Goal: Browse casually

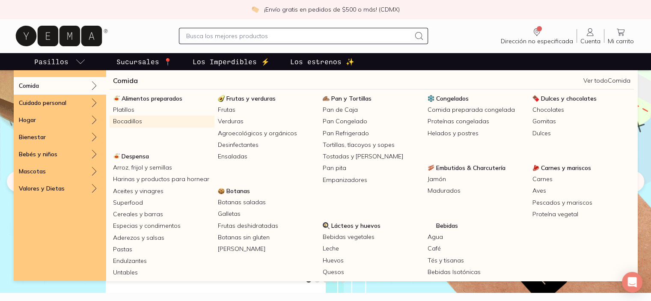
click at [154, 127] on link "Bocadillos" at bounding box center [162, 122] width 105 height 12
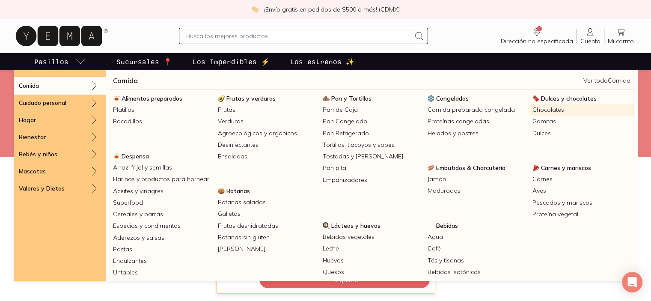
click at [529, 116] on link "Chocolates" at bounding box center [581, 110] width 105 height 12
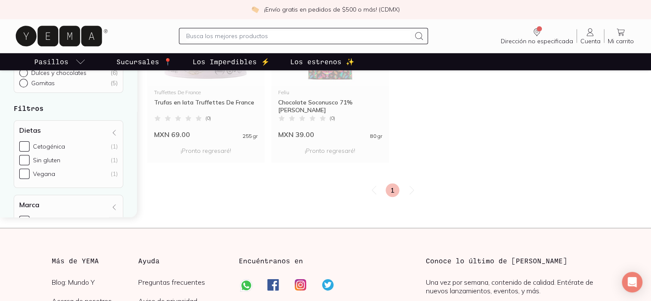
scroll to position [899, 0]
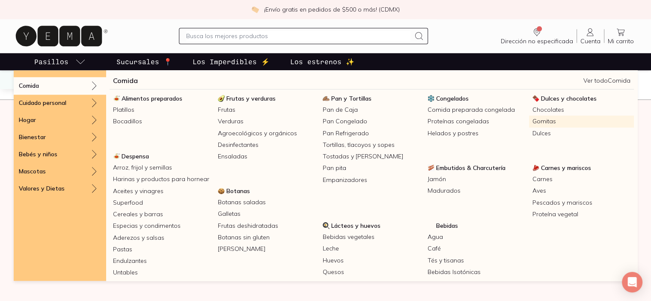
click at [529, 127] on link "Gomitas" at bounding box center [581, 122] width 105 height 12
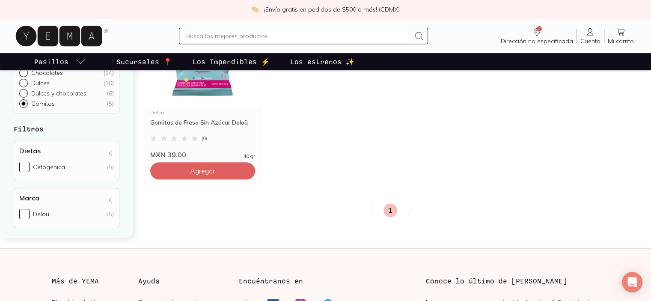
scroll to position [385, 0]
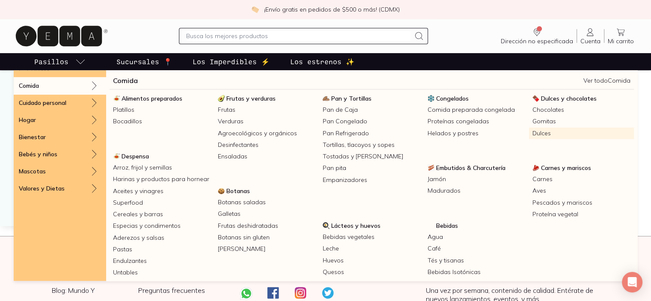
click at [529, 139] on link "Dulces" at bounding box center [581, 134] width 105 height 12
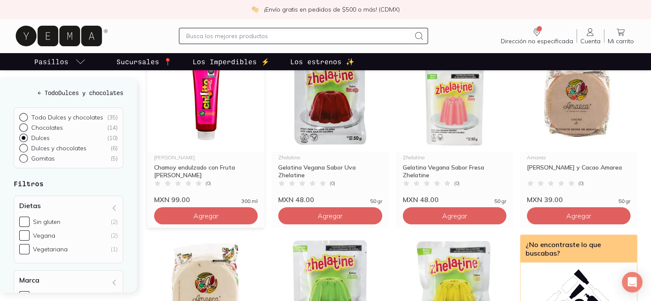
scroll to position [128, 0]
click at [216, 151] on img at bounding box center [205, 98] width 117 height 105
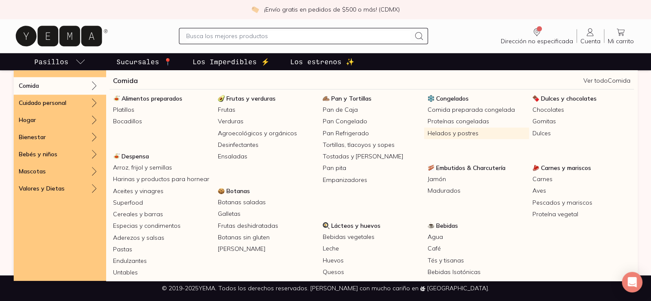
click at [525, 139] on link "Helados y postres" at bounding box center [476, 134] width 105 height 12
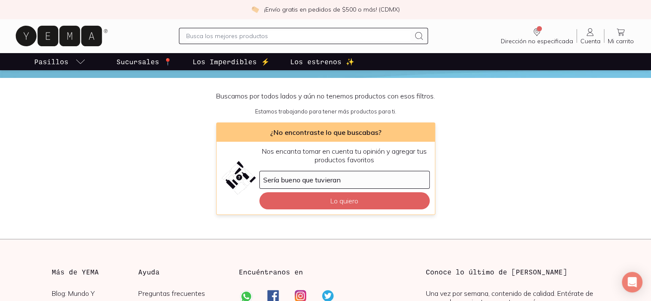
scroll to position [86, 0]
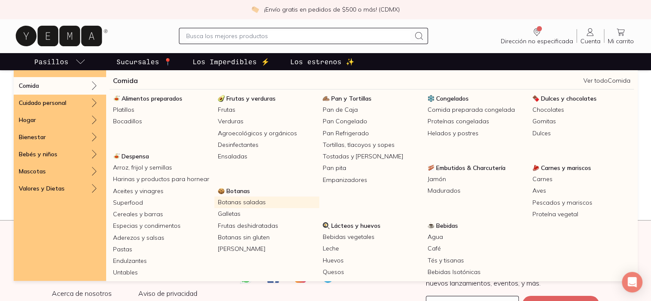
click at [319, 208] on link "Botanas saladas" at bounding box center [267, 203] width 105 height 12
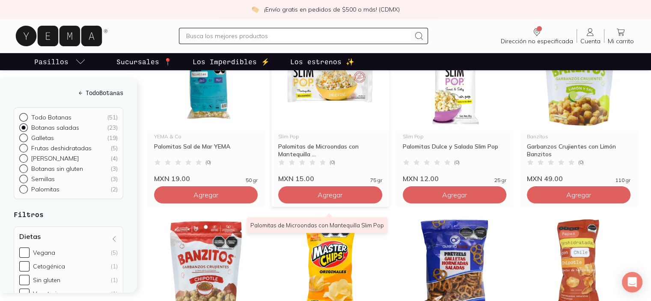
scroll to position [171, 0]
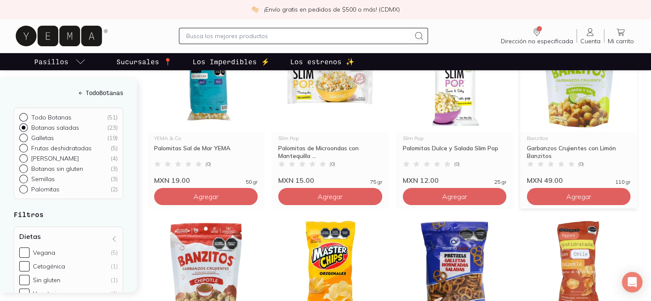
click at [594, 132] on img at bounding box center [578, 79] width 117 height 105
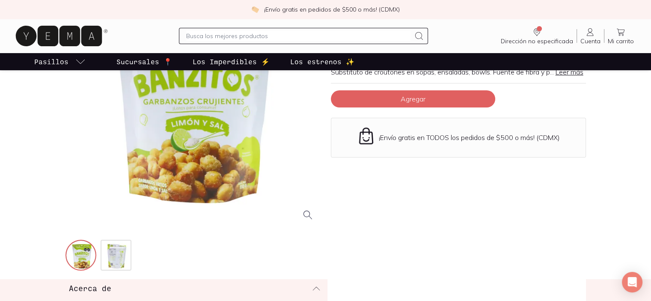
scroll to position [128, 0]
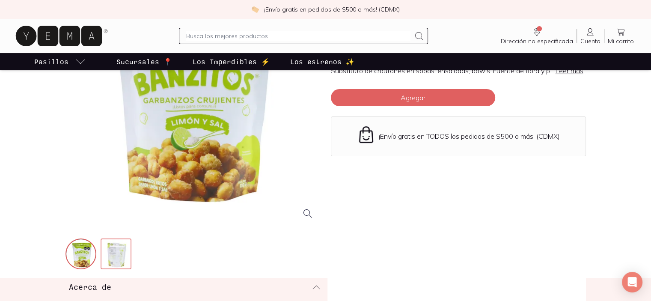
click at [123, 270] on img at bounding box center [116, 254] width 31 height 31
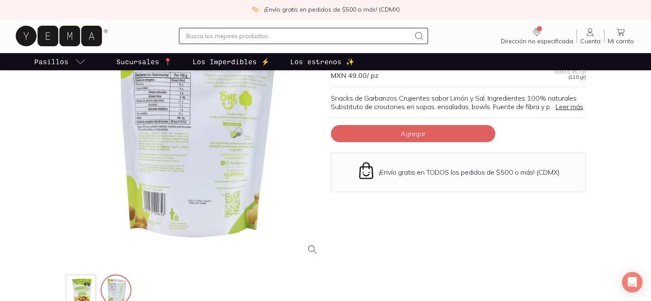
scroll to position [43, 0]
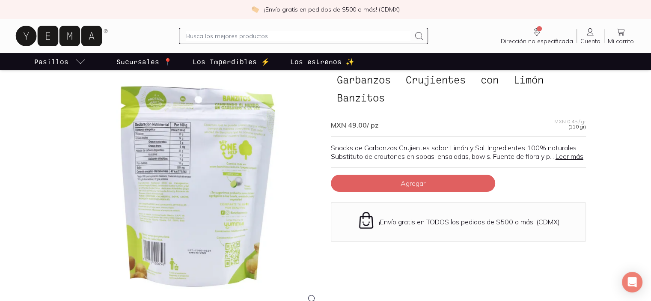
click at [220, 185] on div at bounding box center [197, 184] width 255 height 255
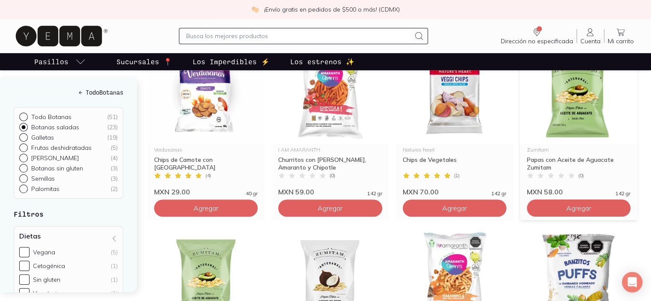
scroll to position [557, 0]
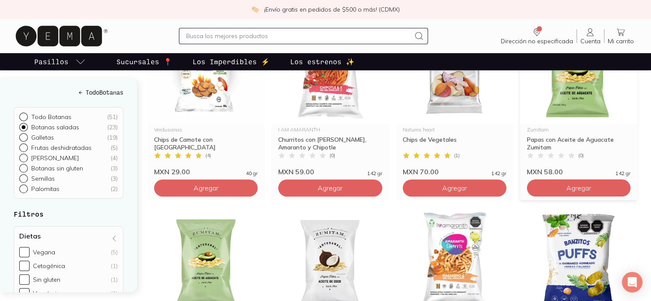
click at [585, 124] on img at bounding box center [578, 70] width 117 height 105
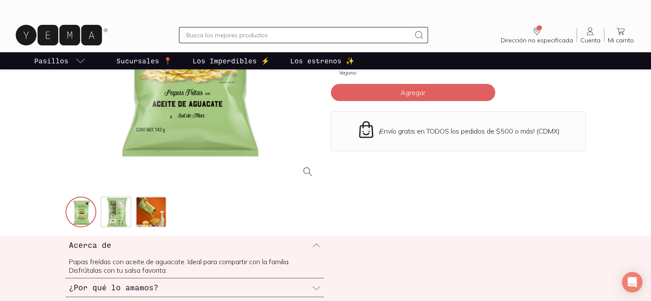
scroll to position [171, 0]
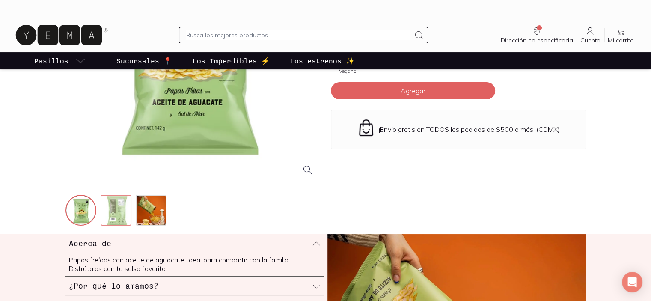
click at [121, 227] on img at bounding box center [116, 211] width 31 height 31
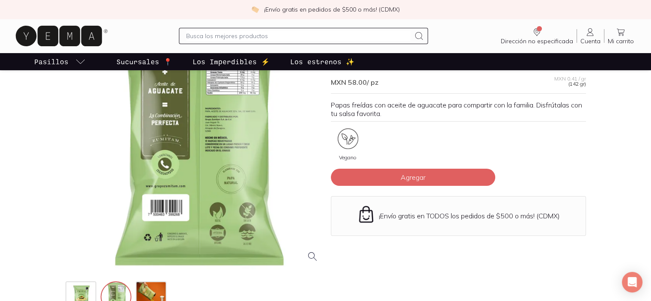
scroll to position [91, 0]
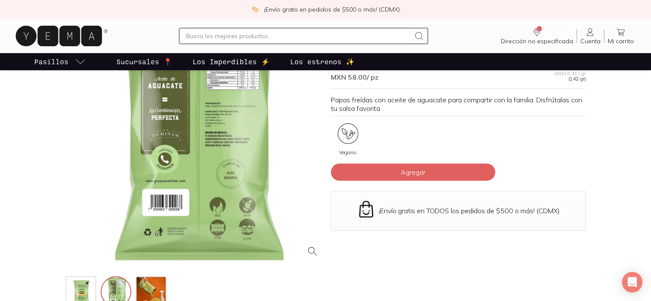
click at [227, 138] on div at bounding box center [197, 136] width 255 height 255
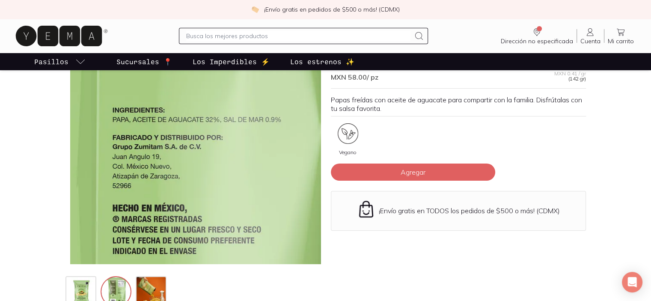
click at [239, 123] on img at bounding box center [87, 221] width 856 height 856
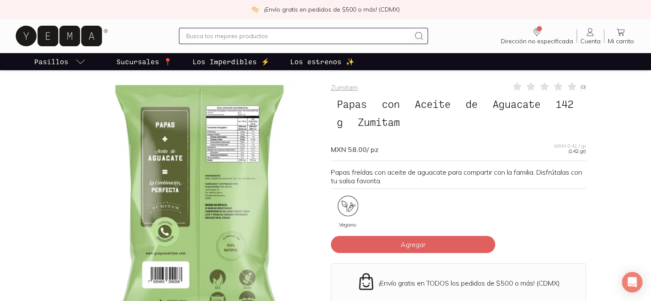
scroll to position [0, 0]
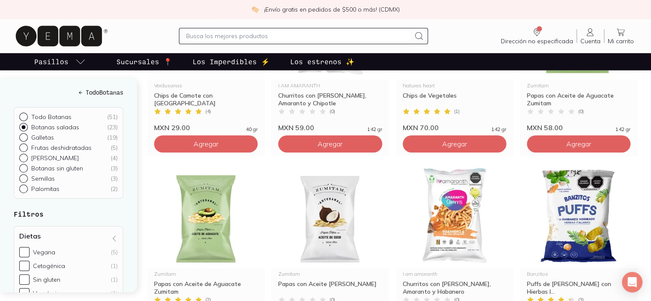
scroll to position [605, 0]
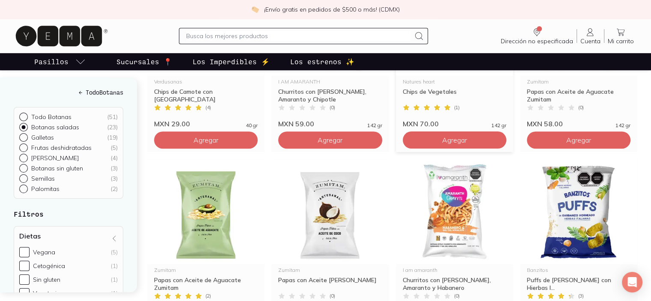
click at [453, 76] on img at bounding box center [454, 22] width 117 height 105
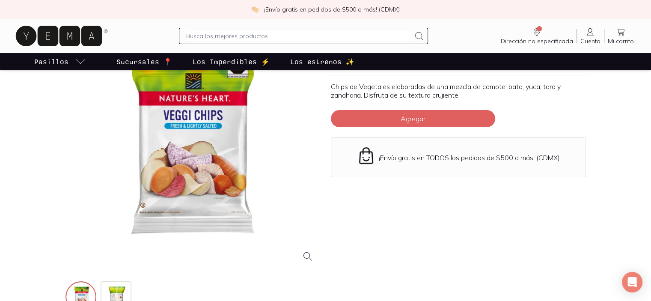
scroll to position [128, 0]
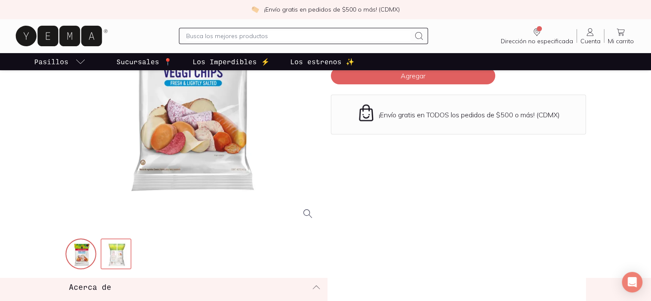
click at [115, 270] on img at bounding box center [116, 254] width 31 height 31
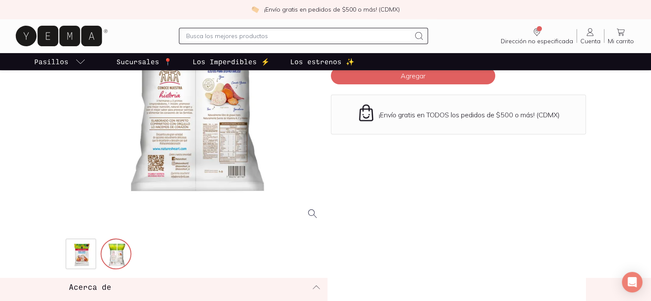
click at [170, 170] on div at bounding box center [197, 98] width 255 height 255
click at [297, 258] on div at bounding box center [193, 121] width 255 height 300
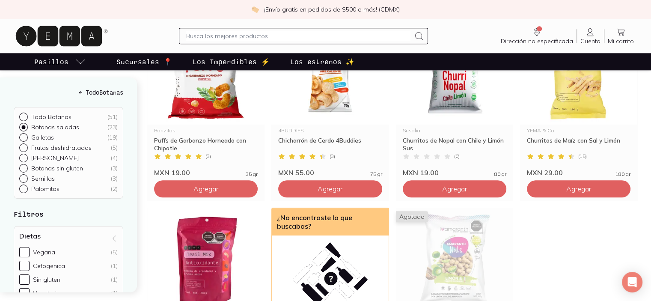
scroll to position [942, 0]
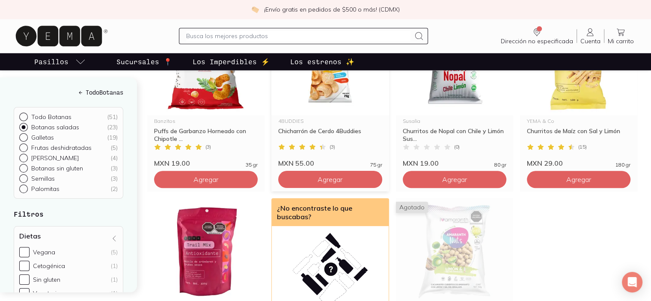
click at [343, 115] on img at bounding box center [329, 62] width 117 height 105
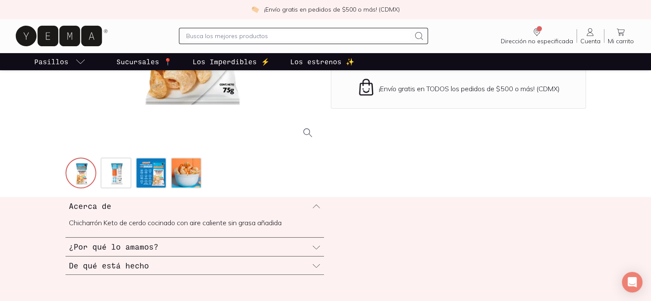
scroll to position [214, 0]
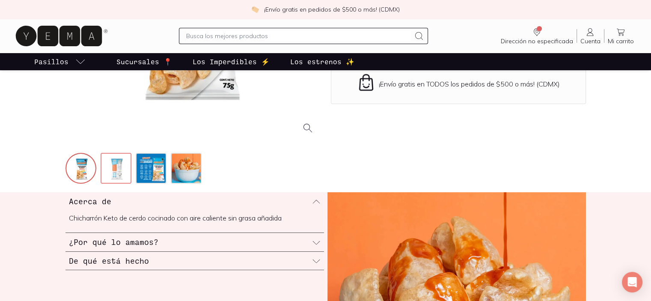
click at [123, 185] on img at bounding box center [116, 169] width 31 height 31
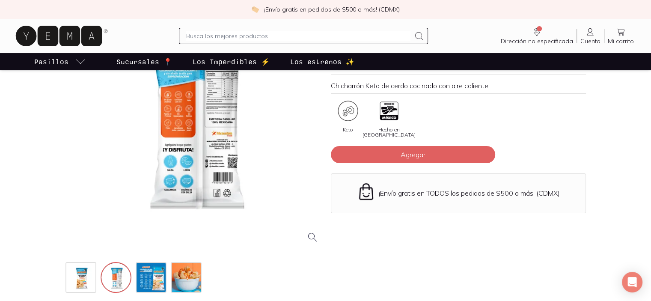
scroll to position [86, 0]
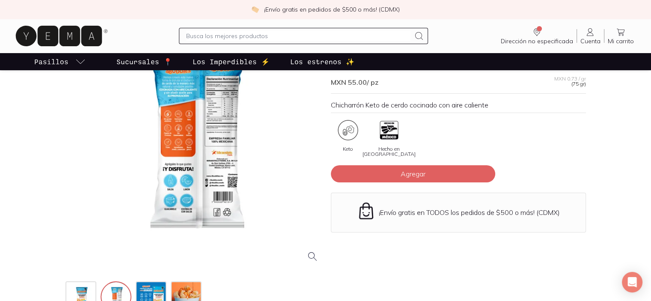
click at [182, 147] on div at bounding box center [197, 141] width 255 height 255
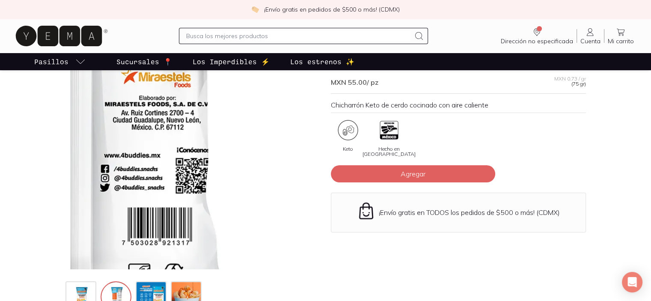
click at [244, 205] on img at bounding box center [75, 40] width 856 height 856
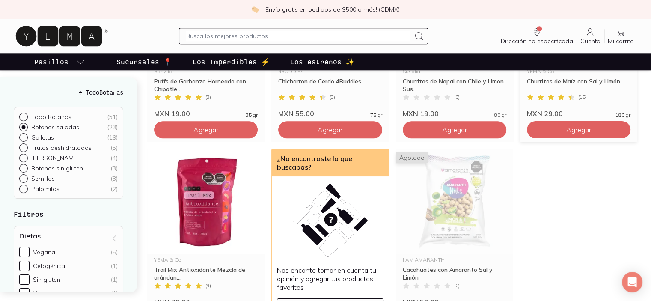
scroll to position [985, 0]
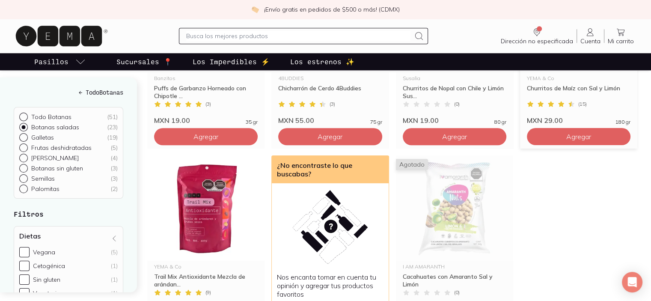
click at [586, 72] on img at bounding box center [578, 19] width 117 height 105
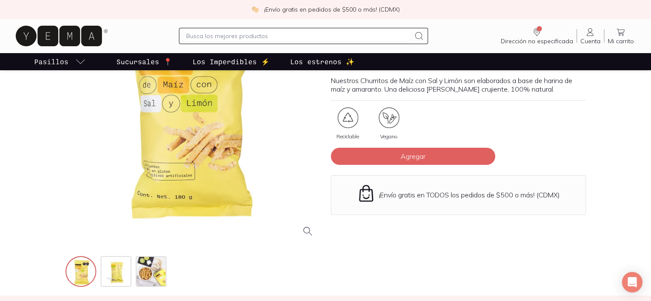
scroll to position [128, 0]
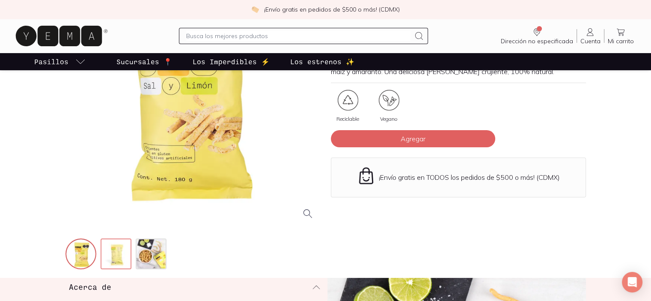
click at [130, 270] on img at bounding box center [116, 254] width 31 height 31
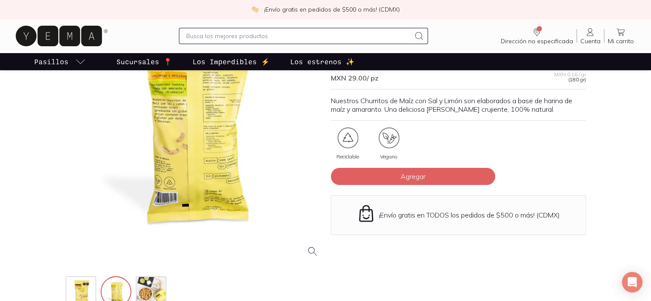
scroll to position [43, 0]
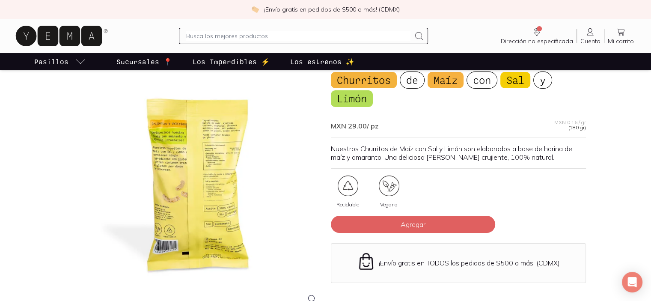
click at [222, 162] on div at bounding box center [197, 184] width 255 height 255
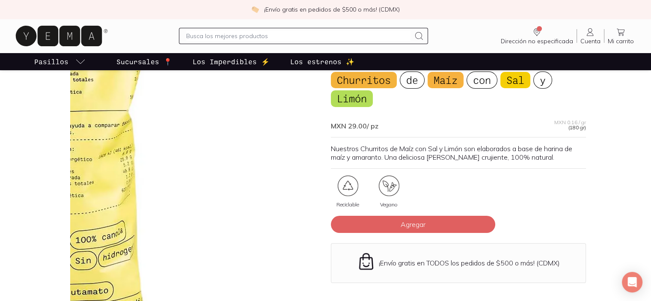
click at [274, 216] on img at bounding box center [2, 160] width 856 height 856
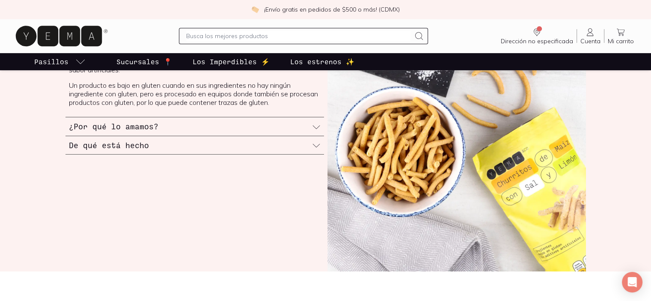
scroll to position [385, 0]
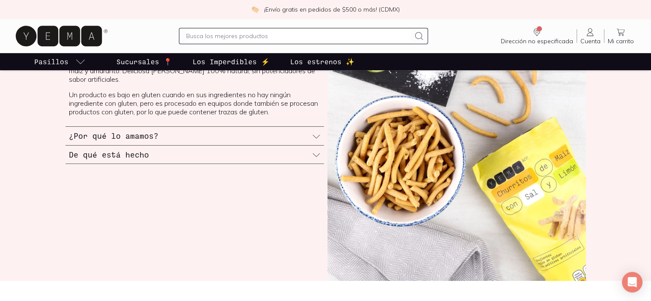
click at [221, 164] on div "De qué está hecho" at bounding box center [195, 155] width 259 height 18
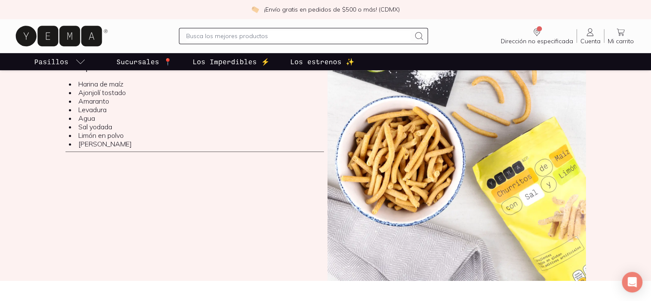
click at [355, 67] on p "Los estrenos ✨" at bounding box center [322, 62] width 64 height 10
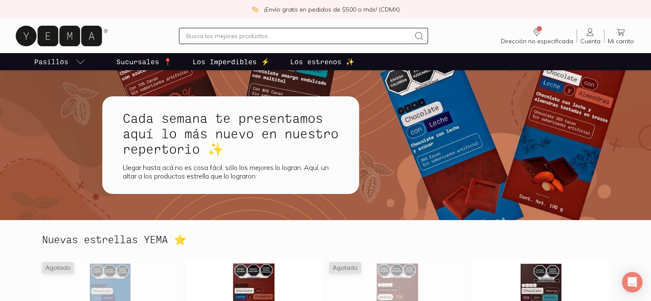
click at [270, 67] on p "Los Imperdibles ⚡️" at bounding box center [231, 62] width 77 height 10
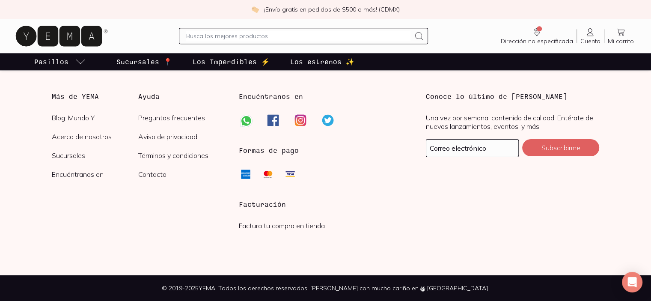
scroll to position [1225, 0]
